Goal: Transaction & Acquisition: Obtain resource

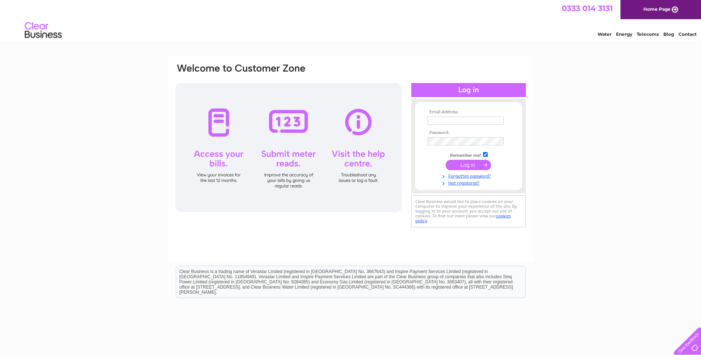
type input "niki@dicksonsofperth.co.uk"
click at [463, 168] on input "submit" at bounding box center [467, 165] width 45 height 10
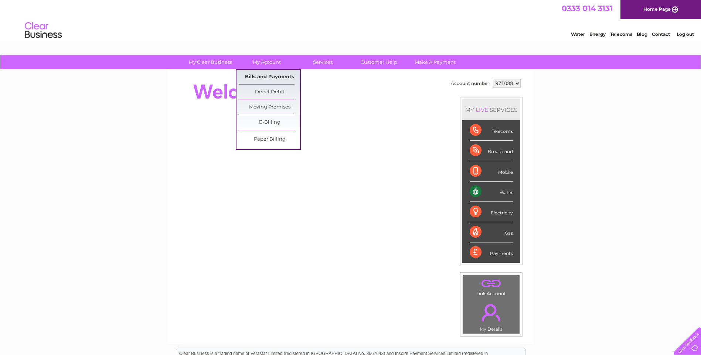
click at [266, 78] on link "Bills and Payments" at bounding box center [269, 77] width 61 height 15
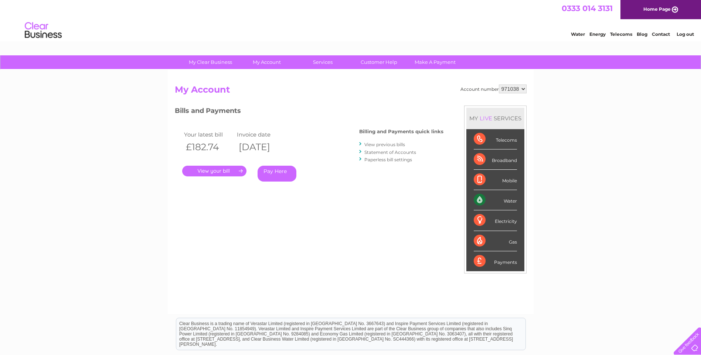
click at [210, 170] on link "." at bounding box center [214, 171] width 64 height 11
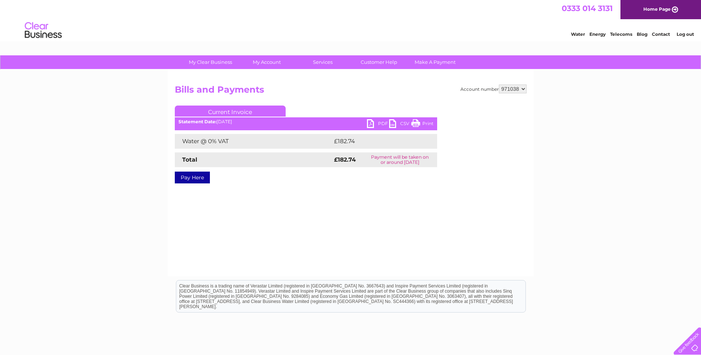
click at [375, 122] on link "PDF" at bounding box center [378, 124] width 22 height 11
click at [522, 88] on select "971038 971040" at bounding box center [513, 89] width 28 height 9
select select "971040"
click at [499, 85] on select "971038 971040" at bounding box center [513, 89] width 28 height 9
click at [370, 120] on link "PDF" at bounding box center [378, 124] width 22 height 11
